Goal: Book appointment/travel/reservation

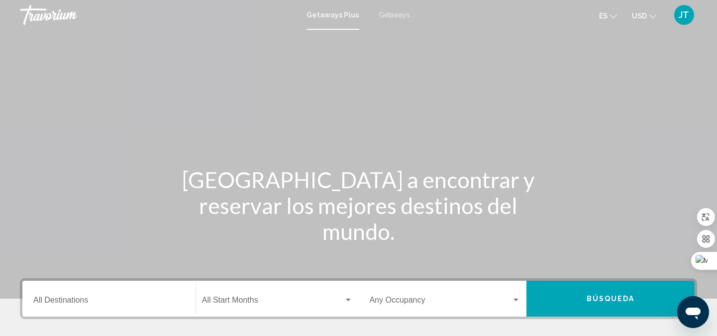
click at [394, 13] on span "Getaways" at bounding box center [394, 15] width 31 height 8
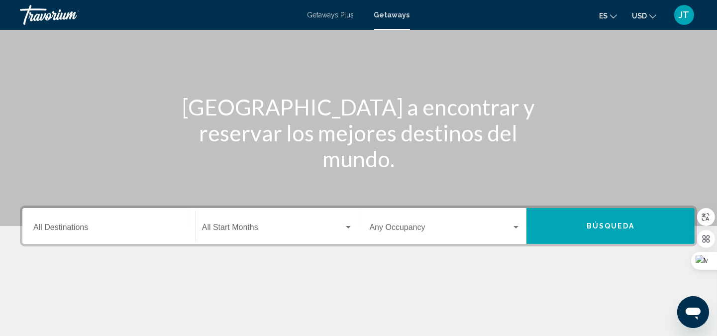
scroll to position [147, 0]
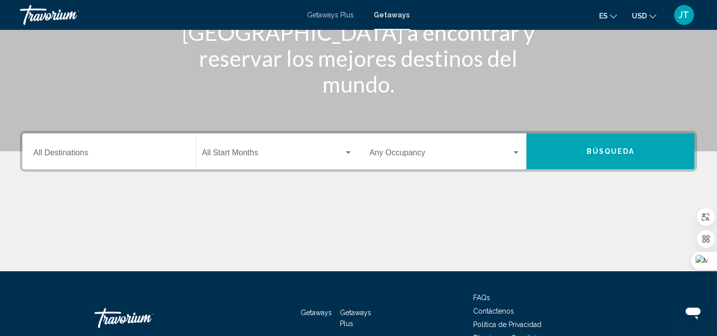
click at [121, 156] on input "Destination All Destinations" at bounding box center [108, 154] width 151 height 9
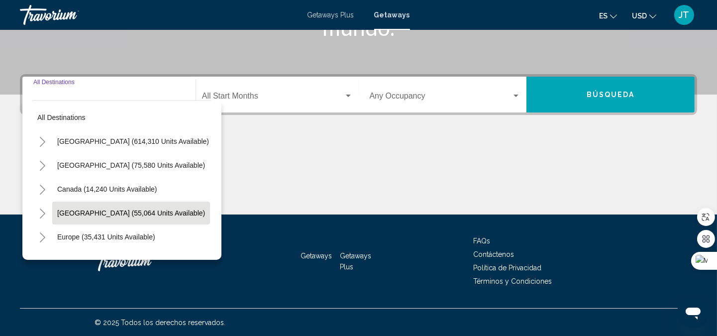
scroll to position [73, 0]
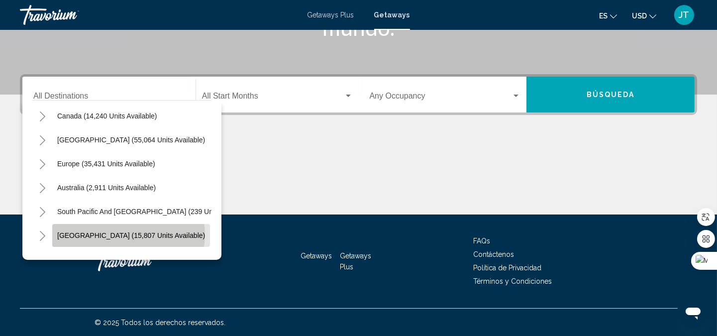
click at [128, 234] on span "[GEOGRAPHIC_DATA] (15,807 units available)" at bounding box center [131, 235] width 148 height 8
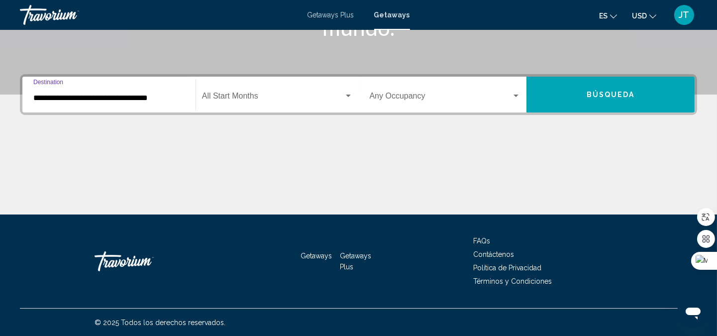
click at [114, 94] on input "**********" at bounding box center [108, 98] width 151 height 9
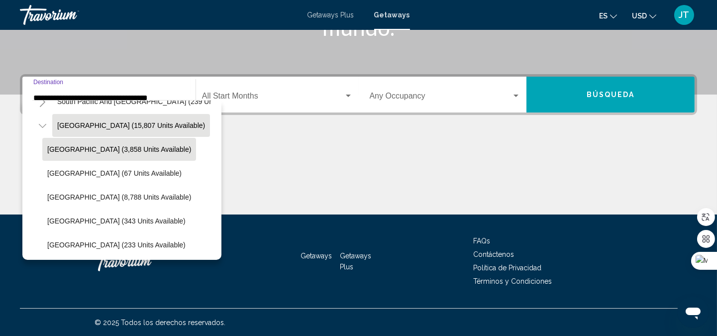
scroll to position [208, 0]
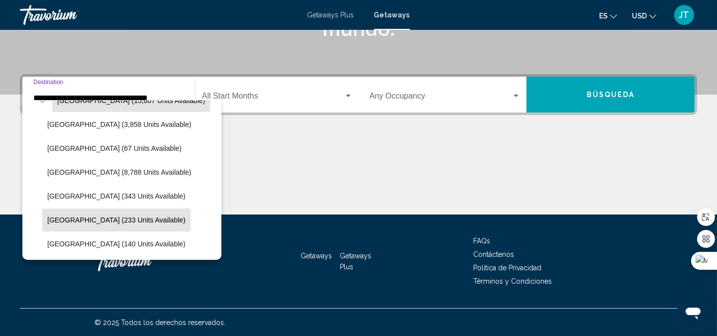
click at [98, 216] on span "[GEOGRAPHIC_DATA] (233 units available)" at bounding box center [116, 220] width 138 height 8
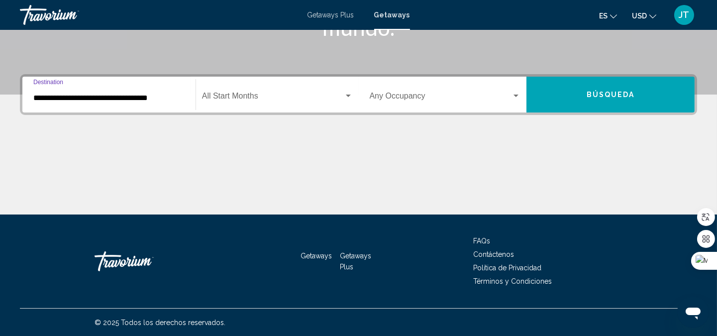
type input "**********"
click at [570, 85] on button "Búsqueda" at bounding box center [610, 95] width 168 height 36
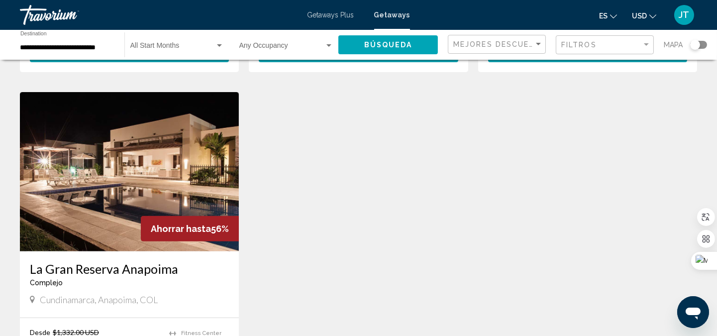
scroll to position [737, 0]
